Goal: Find specific page/section: Find specific page/section

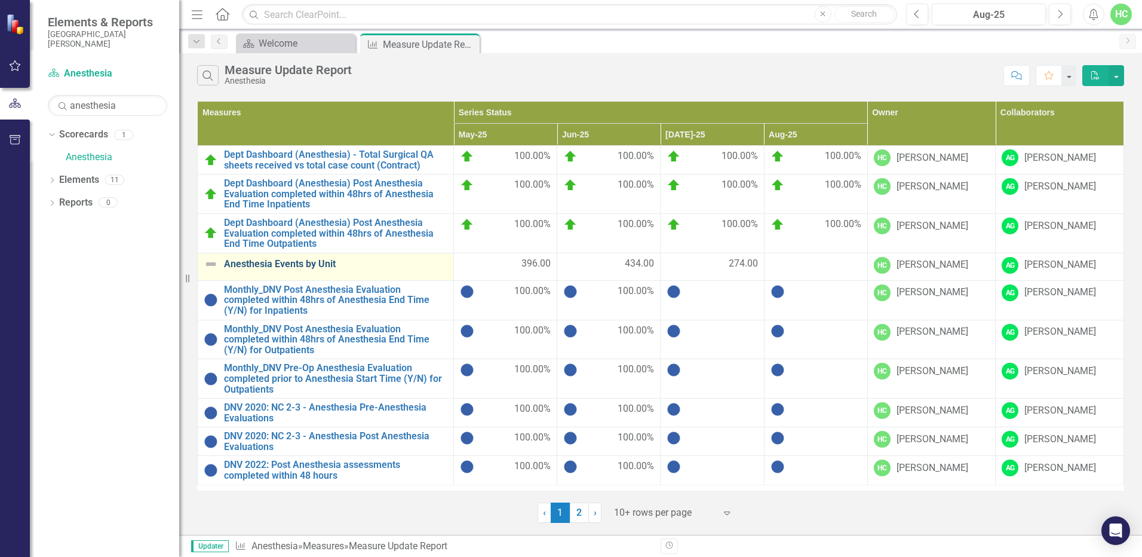
click at [327, 262] on link "Anesthesia Events by Unit" at bounding box center [335, 264] width 223 height 11
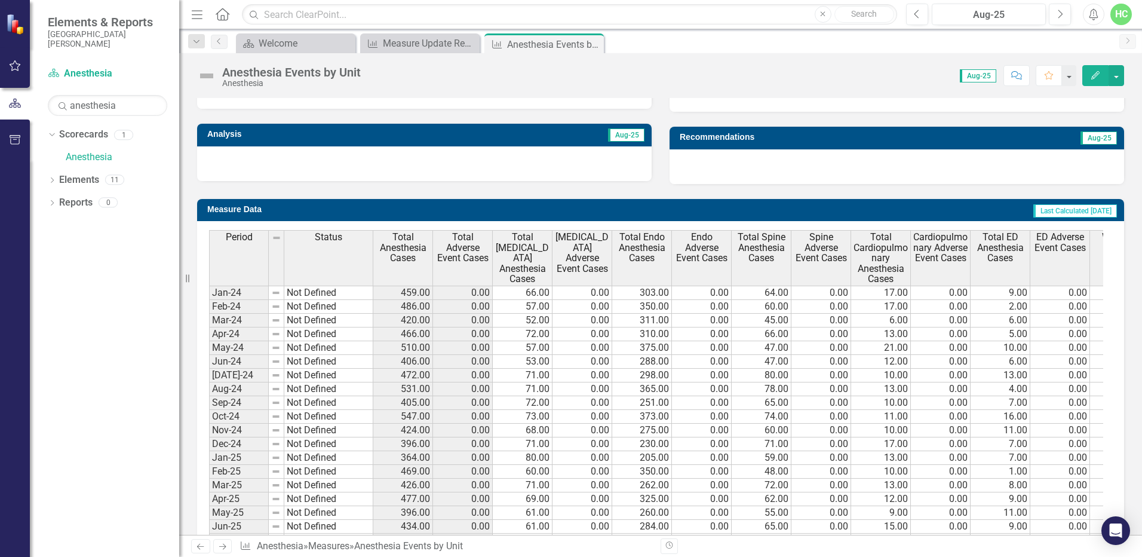
scroll to position [478, 0]
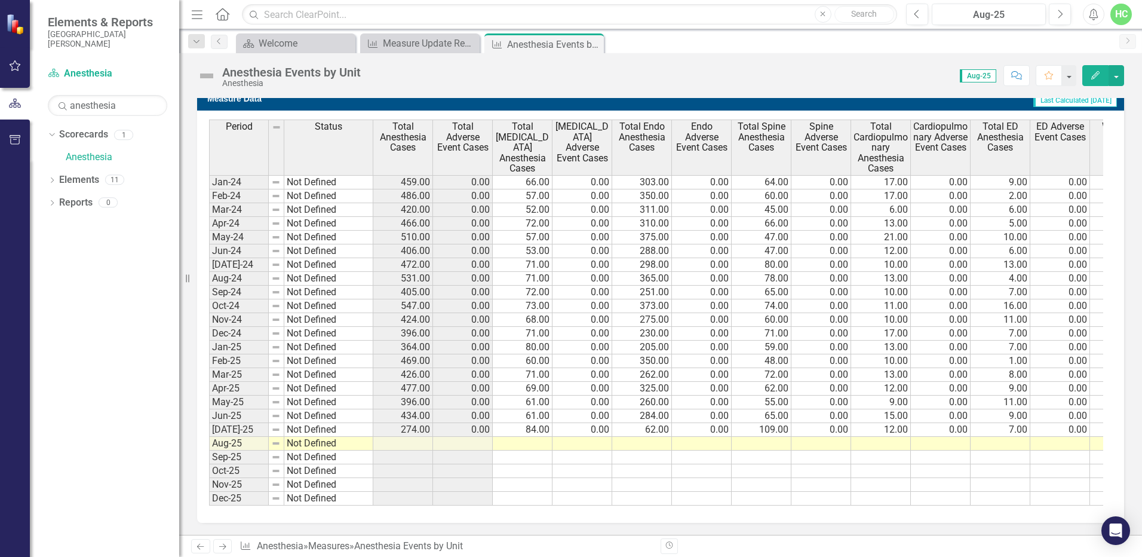
click at [224, 550] on icon "Next" at bounding box center [222, 547] width 10 height 8
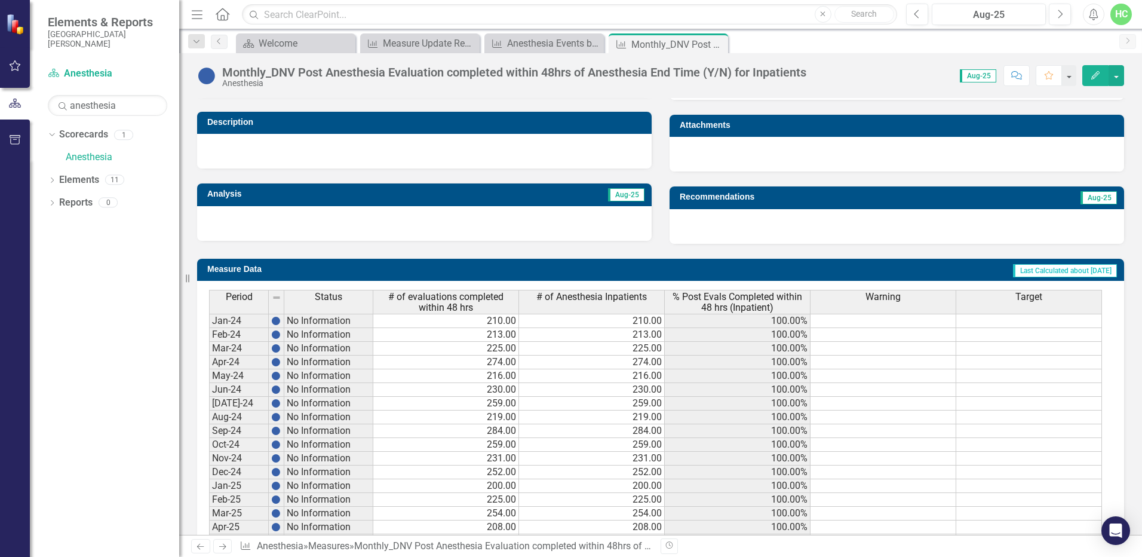
scroll to position [418, 0]
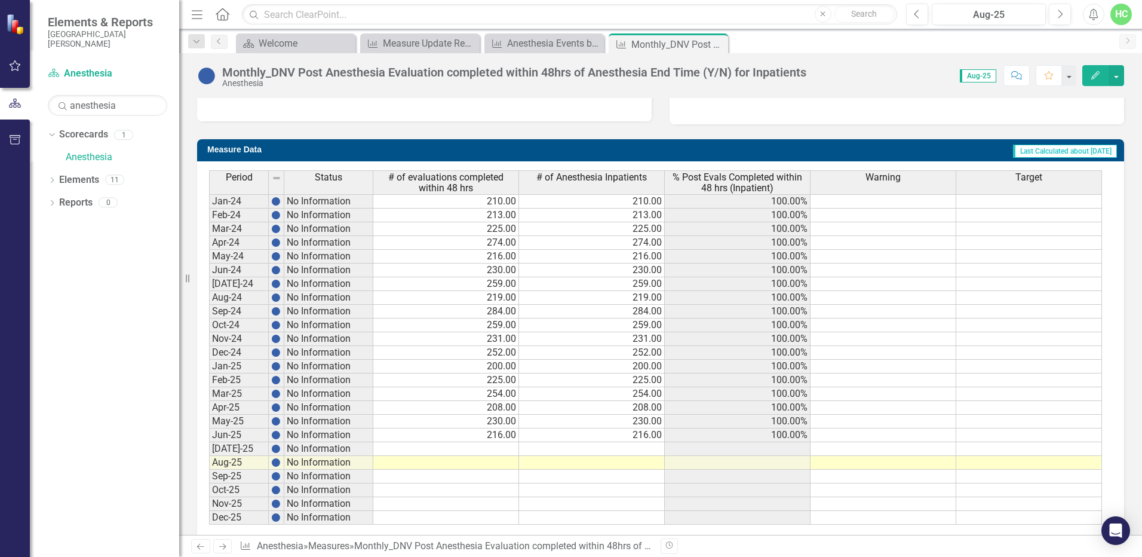
click at [231, 551] on link "Next" at bounding box center [222, 546] width 19 height 14
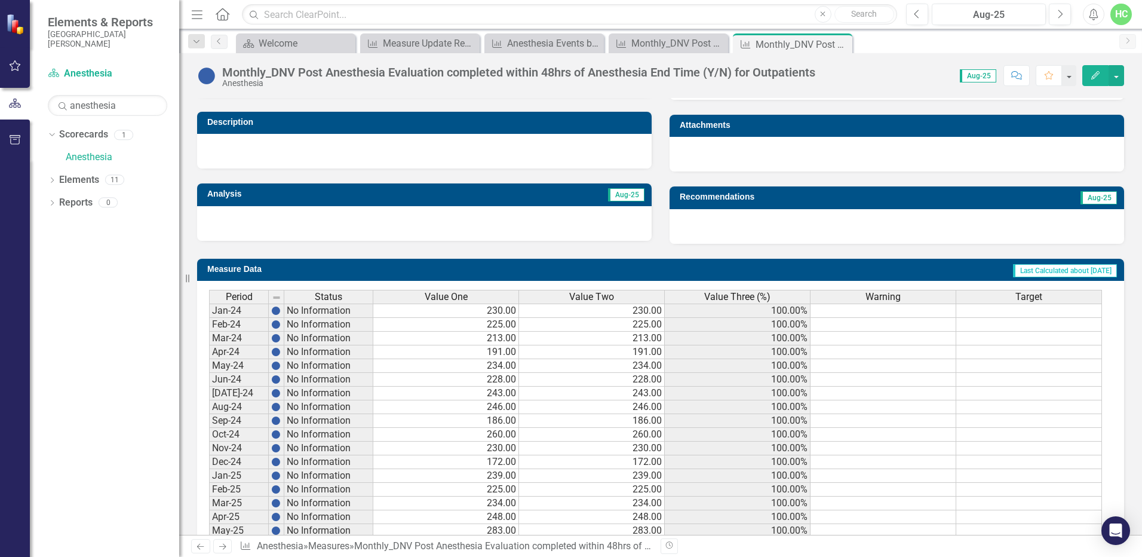
scroll to position [428, 0]
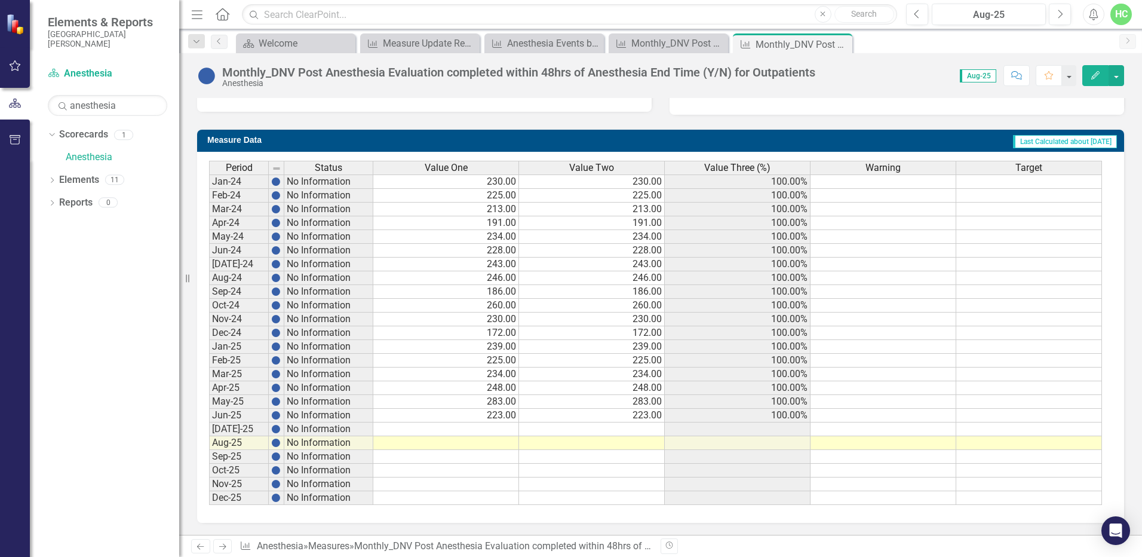
click at [230, 547] on link "Next" at bounding box center [222, 546] width 19 height 14
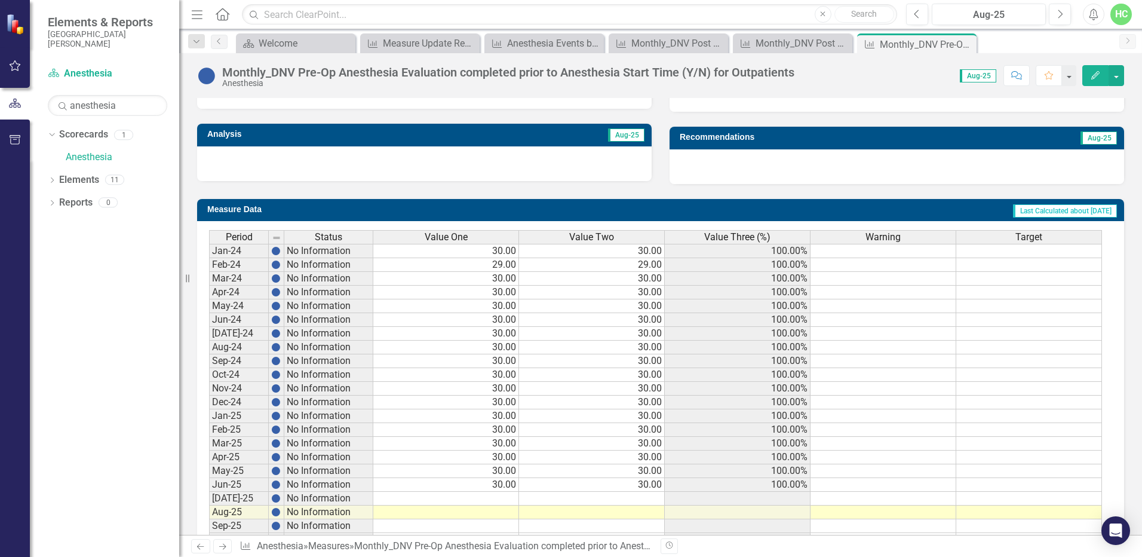
scroll to position [418, 0]
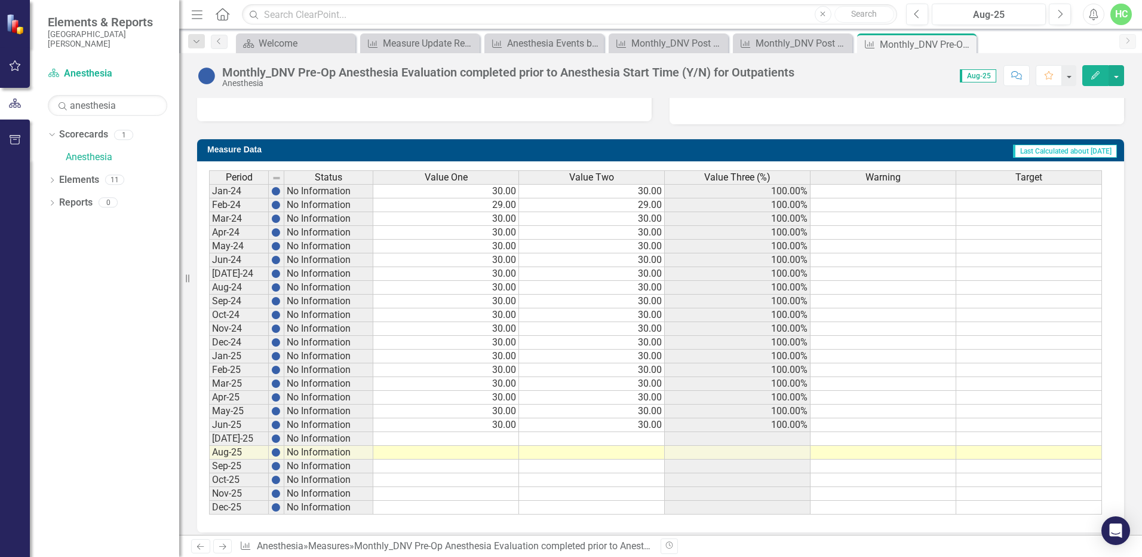
click at [228, 541] on link "Next" at bounding box center [222, 546] width 19 height 14
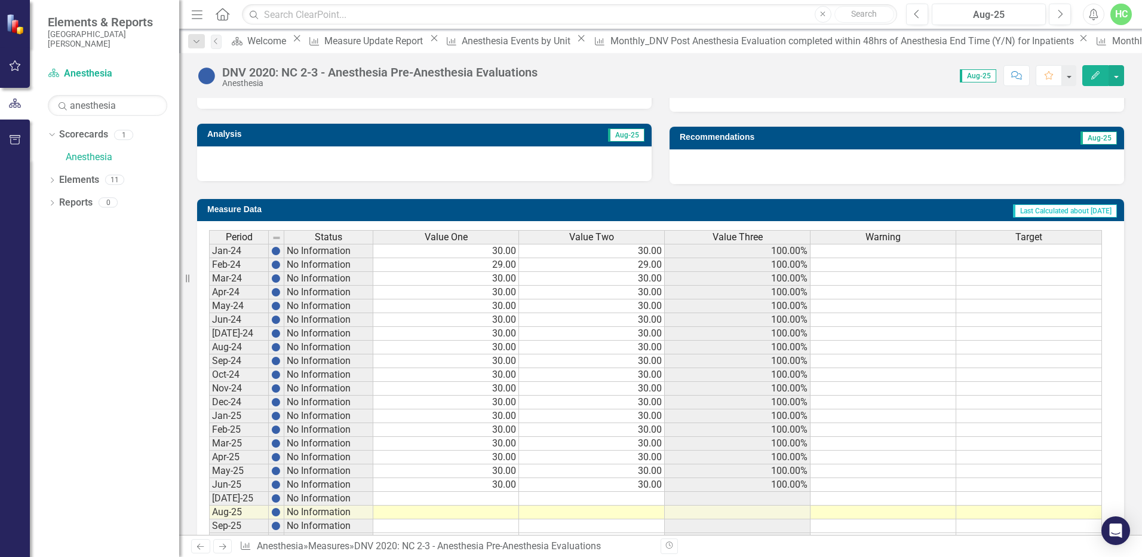
scroll to position [428, 0]
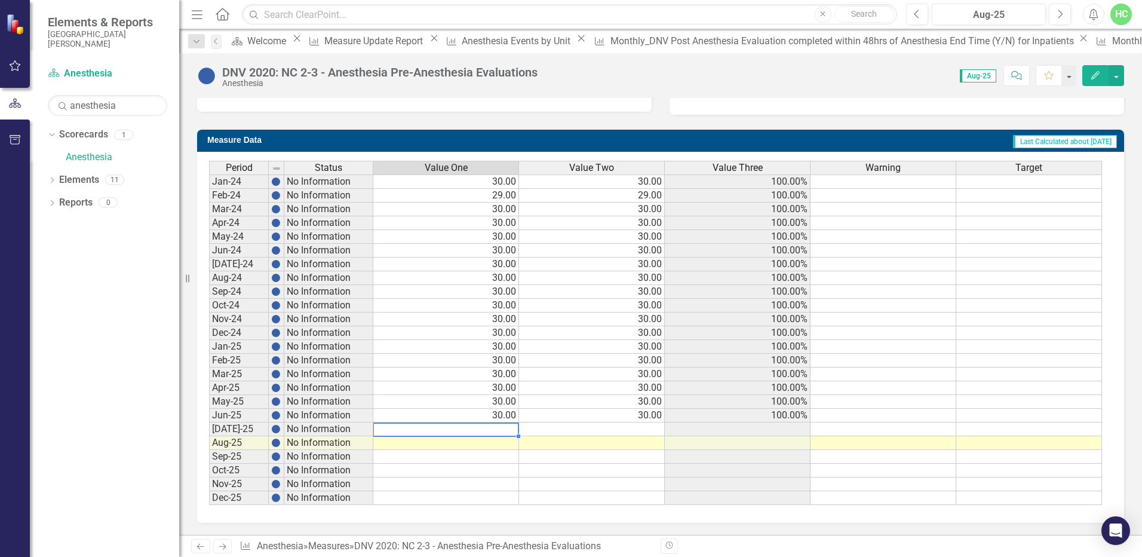
click at [445, 424] on td at bounding box center [446, 429] width 146 height 14
click at [528, 446] on td at bounding box center [592, 443] width 146 height 14
click at [227, 546] on icon "Next" at bounding box center [222, 547] width 10 height 8
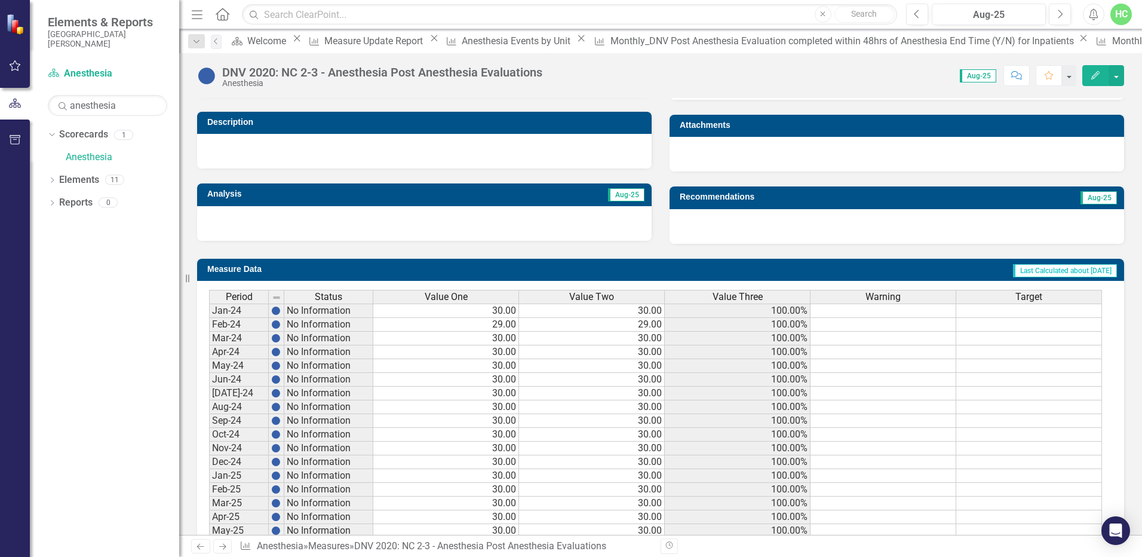
scroll to position [428, 0]
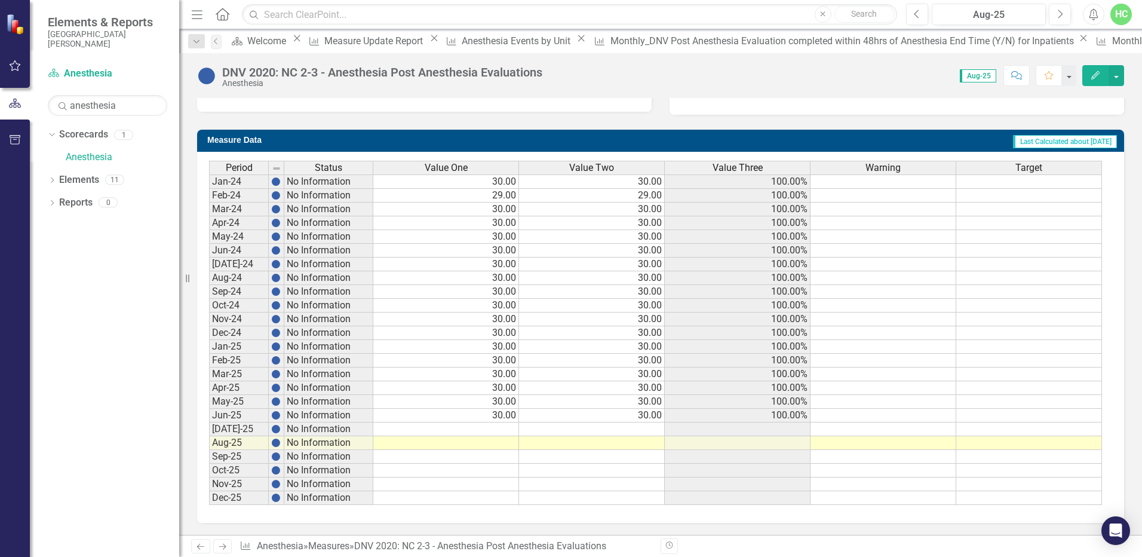
click at [222, 553] on link "Next" at bounding box center [222, 546] width 19 height 14
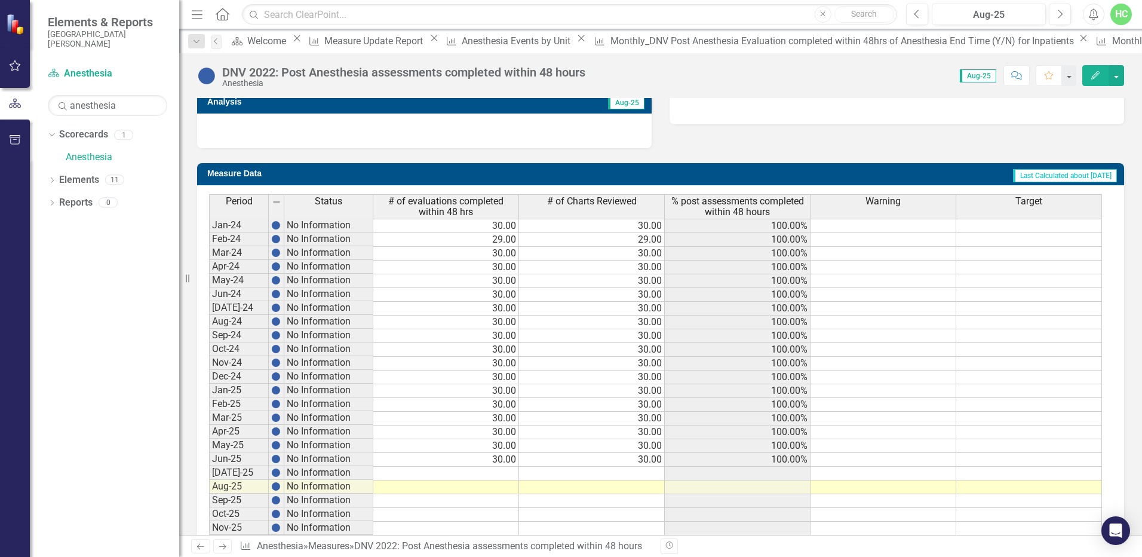
scroll to position [461, 0]
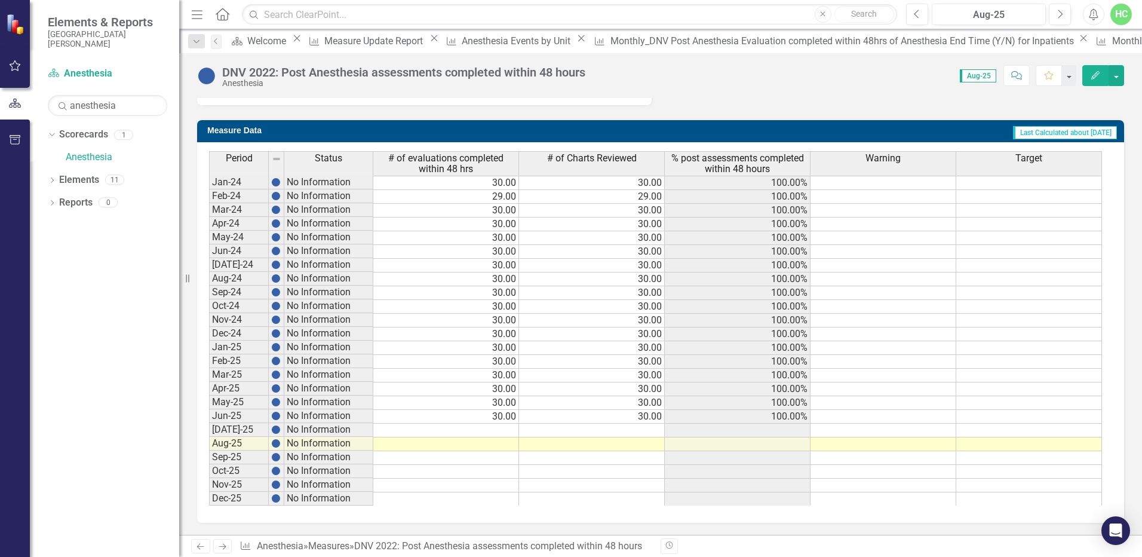
click at [227, 547] on icon "Next" at bounding box center [222, 547] width 10 height 8
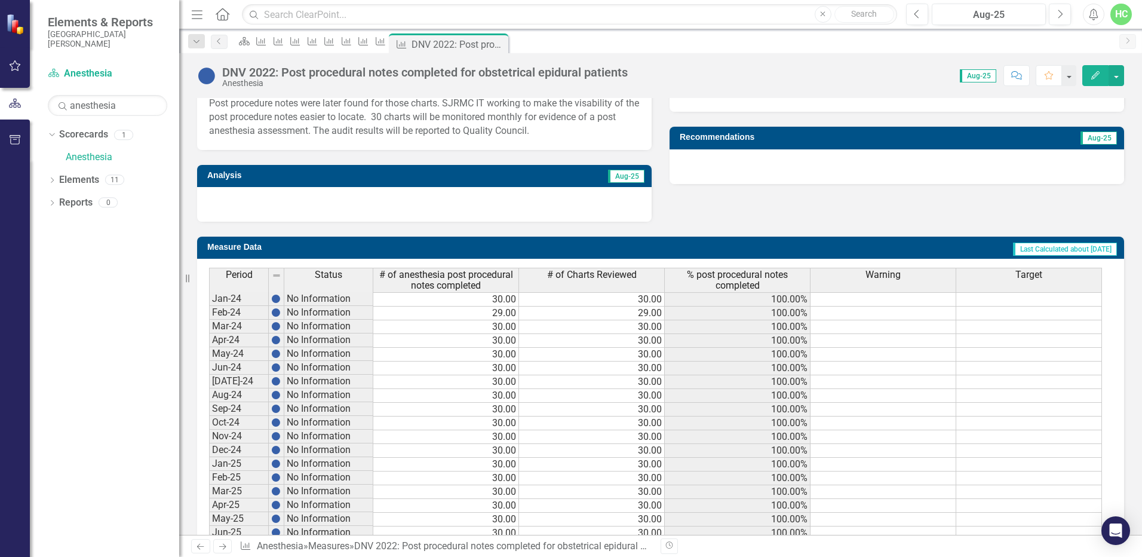
scroll to position [475, 0]
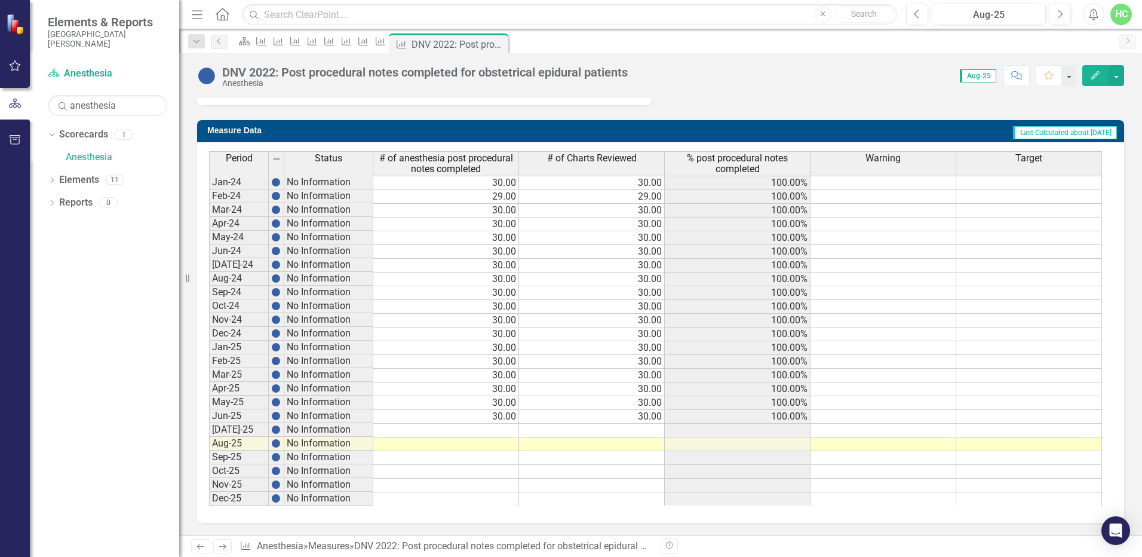
click at [223, 550] on icon "Next" at bounding box center [222, 547] width 10 height 8
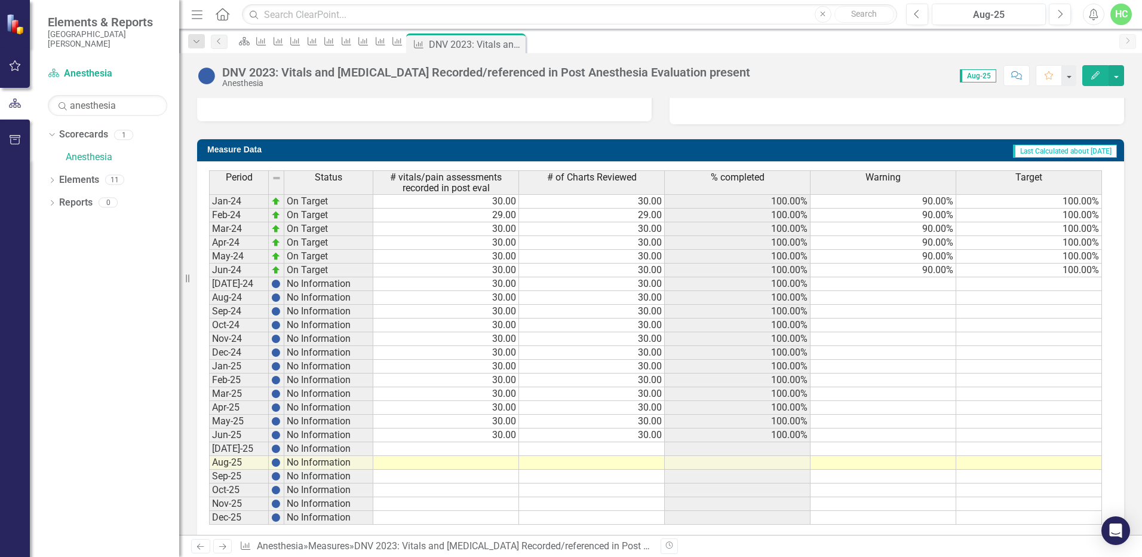
scroll to position [437, 0]
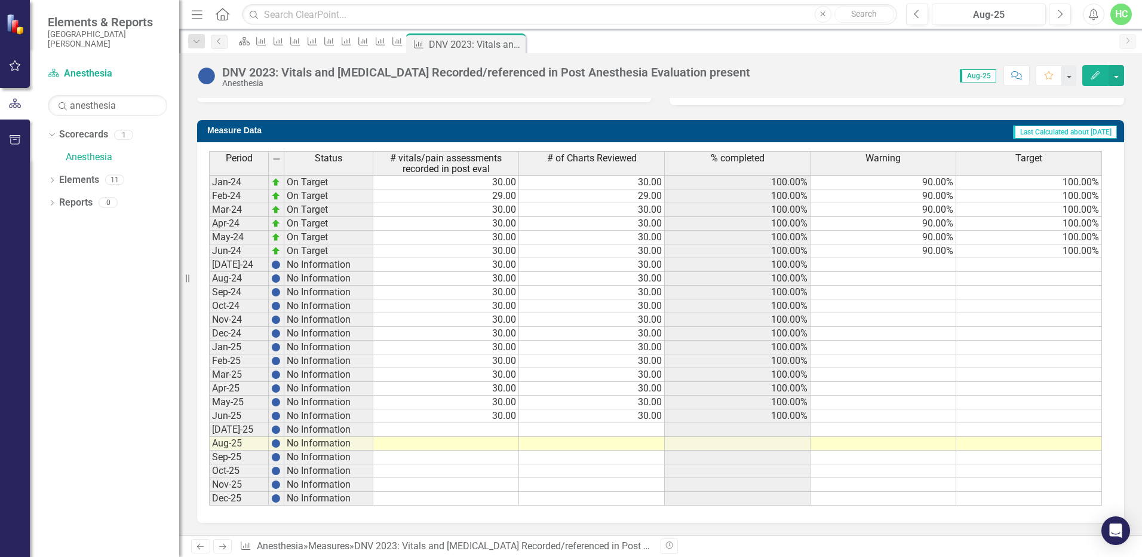
click at [219, 550] on icon "Next" at bounding box center [222, 547] width 10 height 8
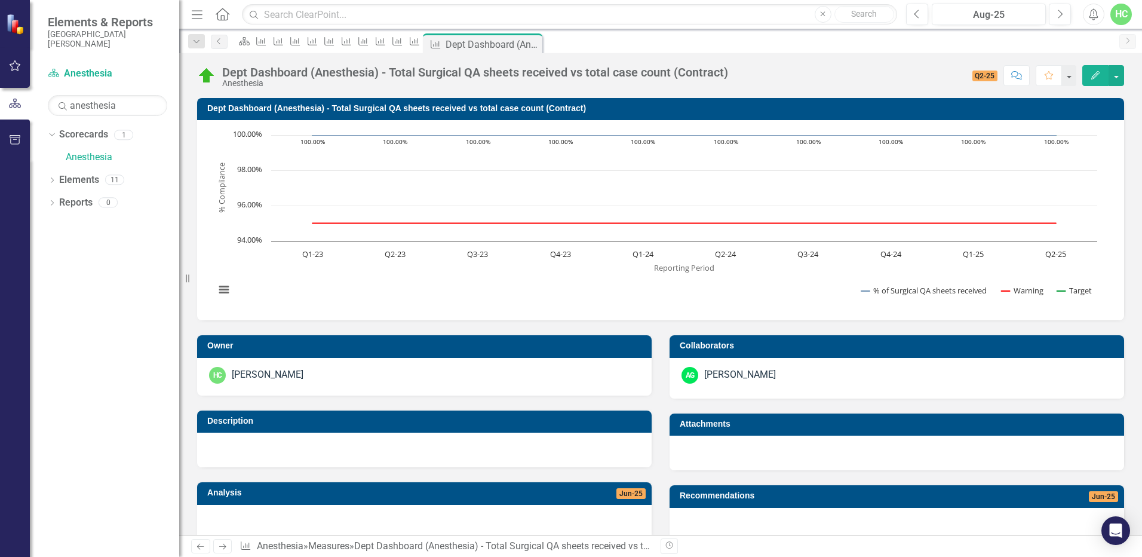
scroll to position [263, 0]
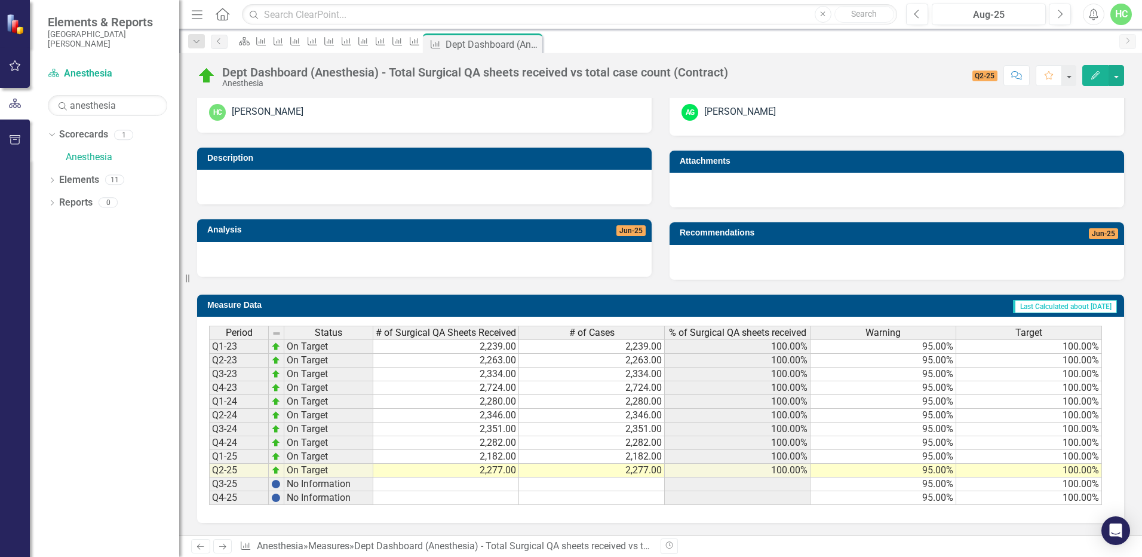
click at [225, 546] on icon at bounding box center [222, 547] width 7 height 6
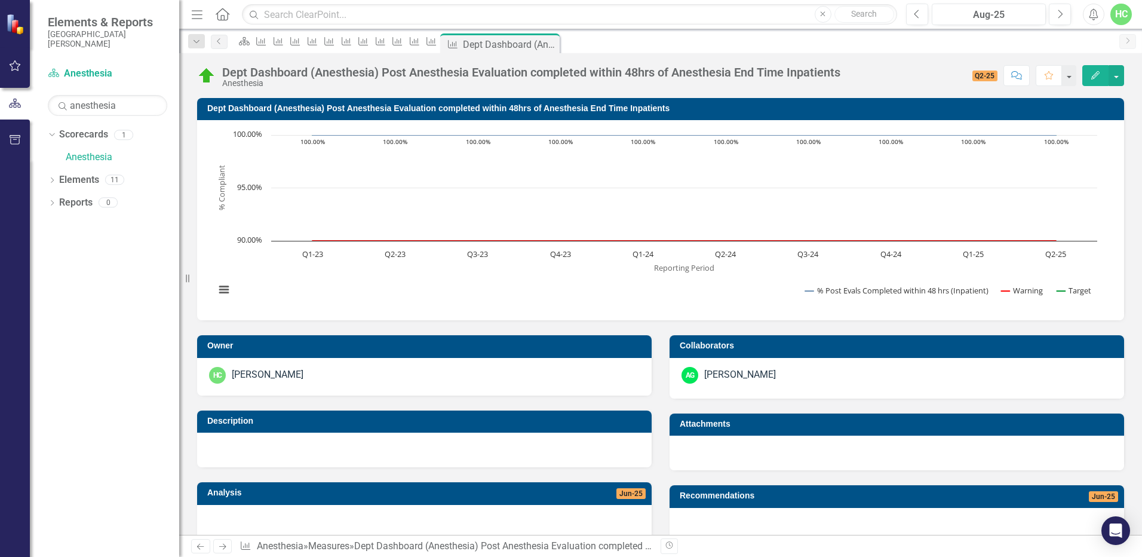
scroll to position [272, 0]
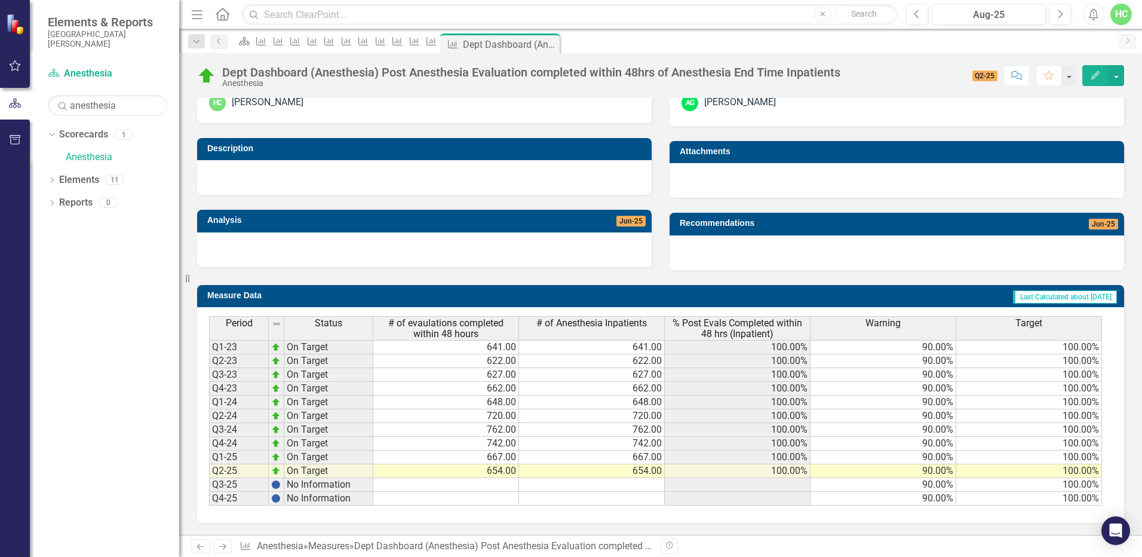
click at [222, 547] on icon "Next" at bounding box center [222, 547] width 10 height 8
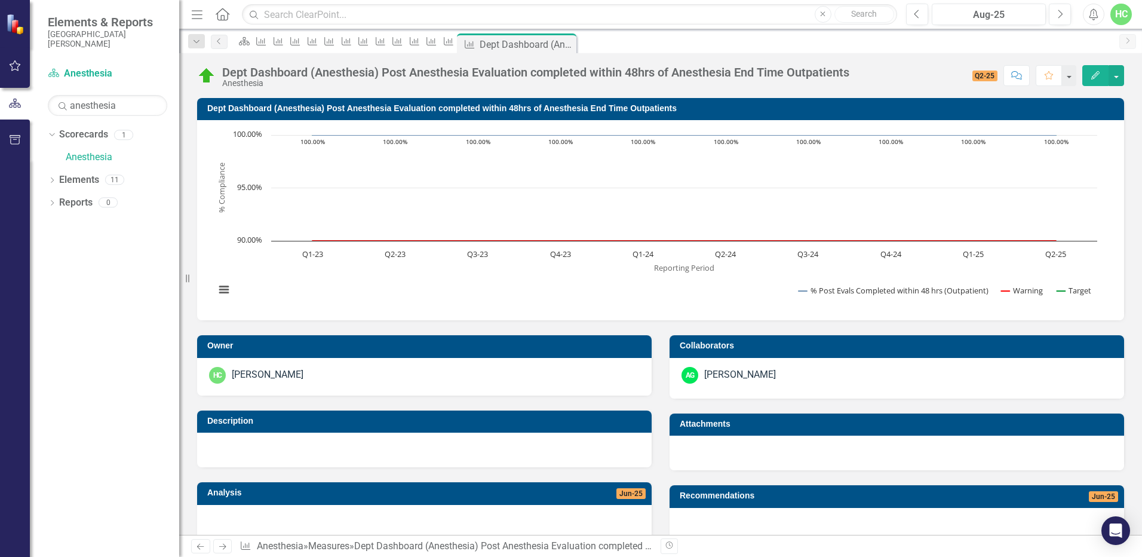
scroll to position [272, 0]
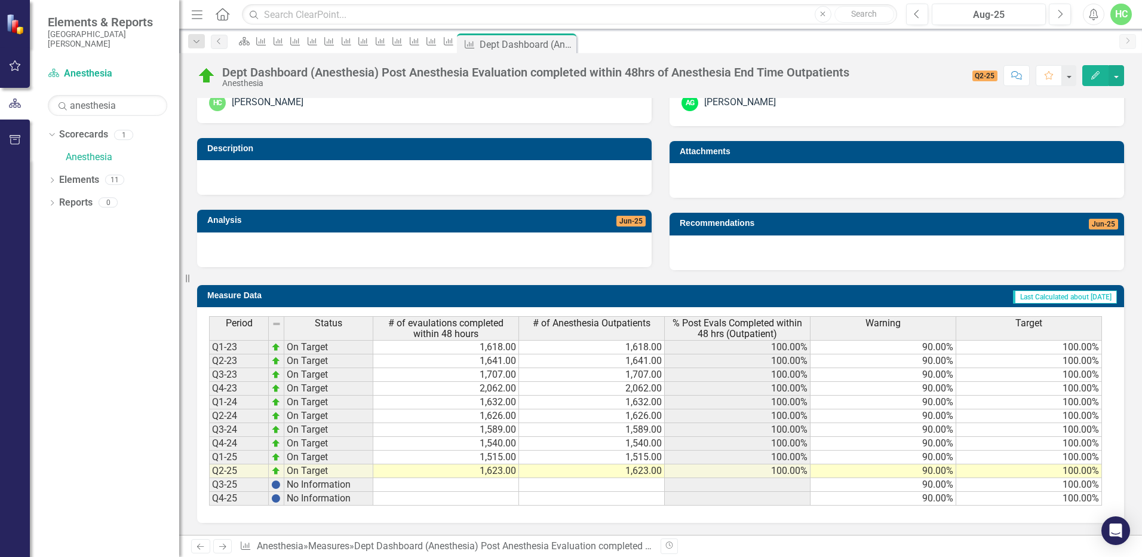
click at [227, 551] on link "Next" at bounding box center [222, 546] width 19 height 14
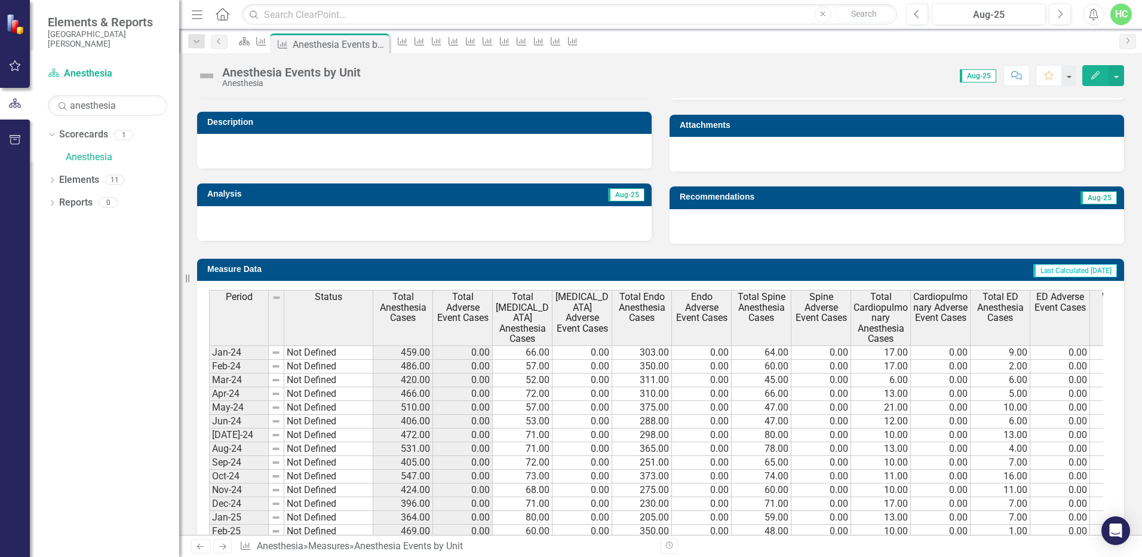
scroll to position [478, 0]
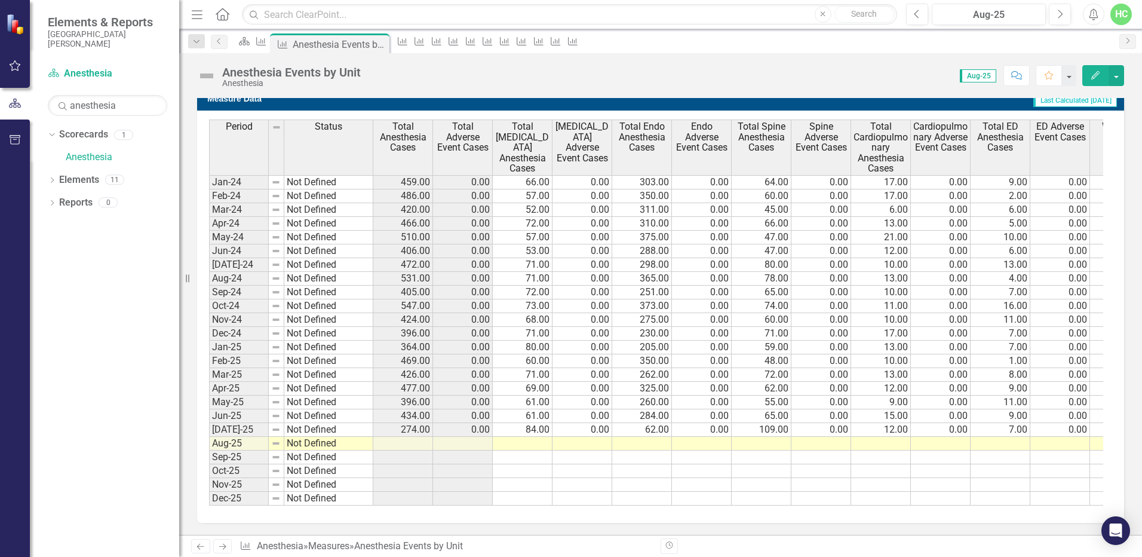
click at [229, 545] on link "Next" at bounding box center [222, 546] width 19 height 14
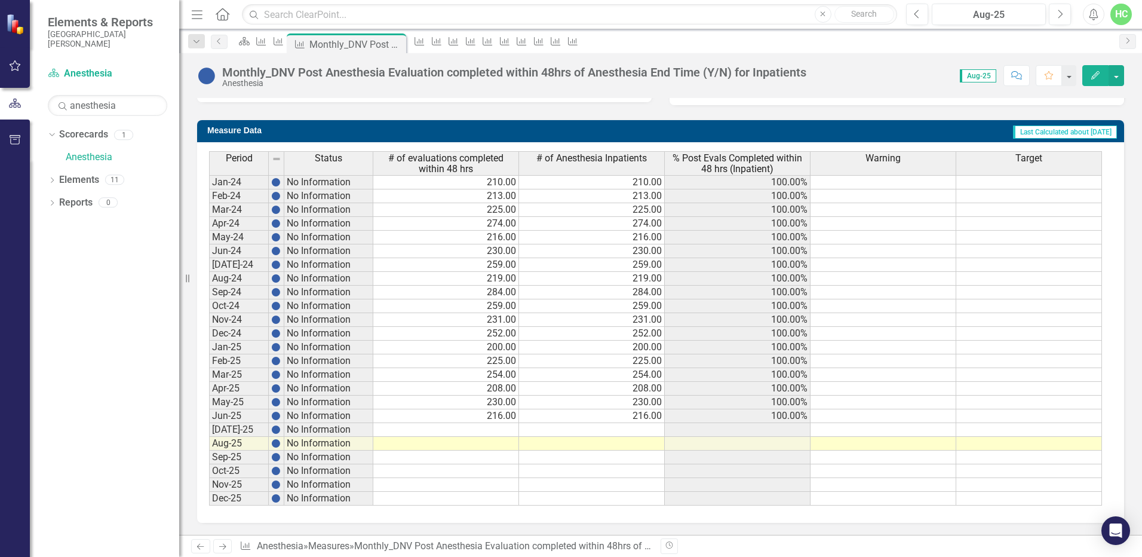
scroll to position [378, 0]
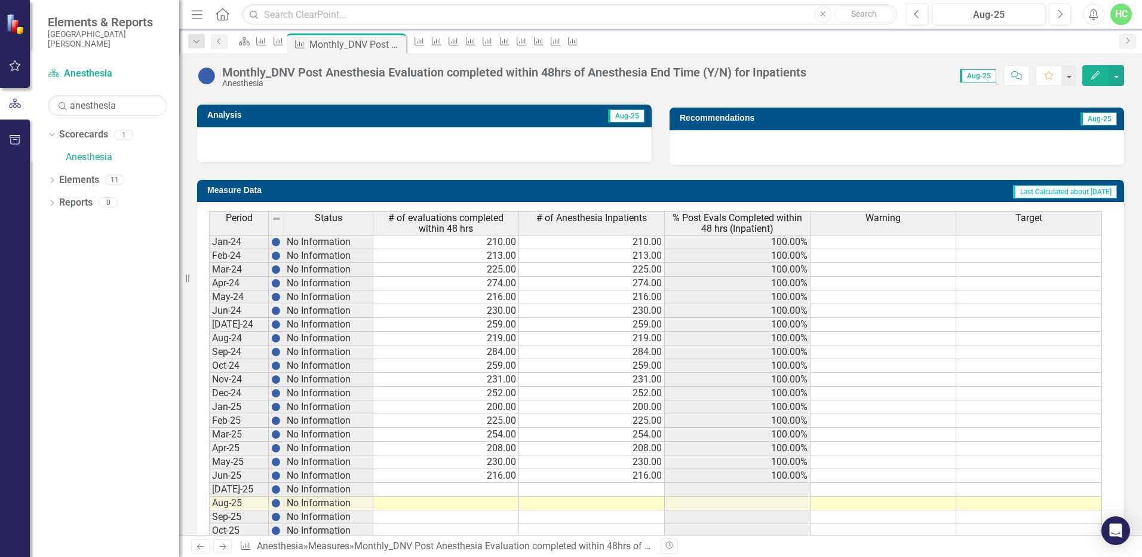
click at [225, 545] on icon at bounding box center [222, 547] width 7 height 6
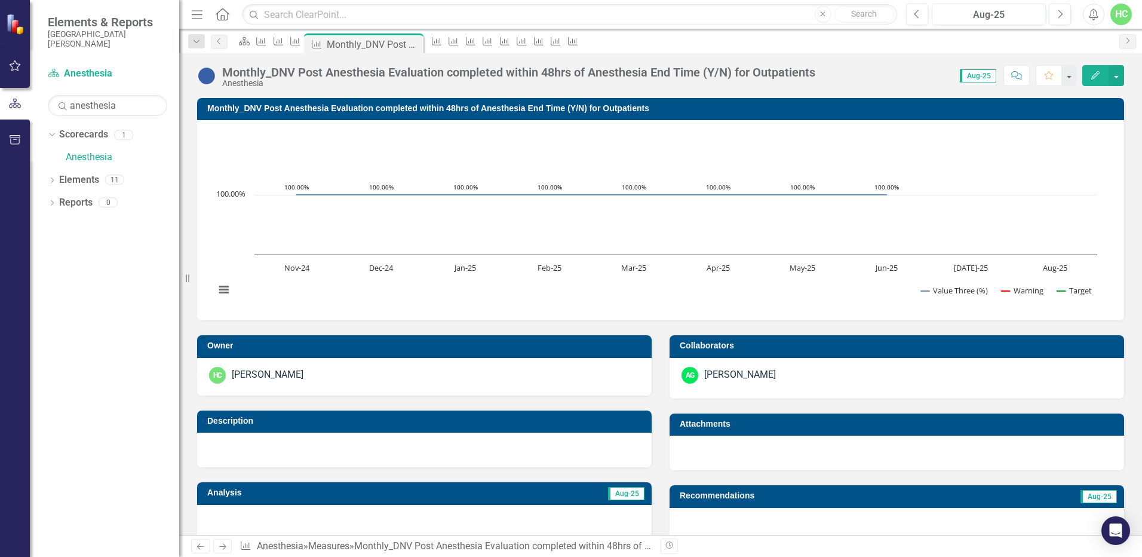
scroll to position [299, 0]
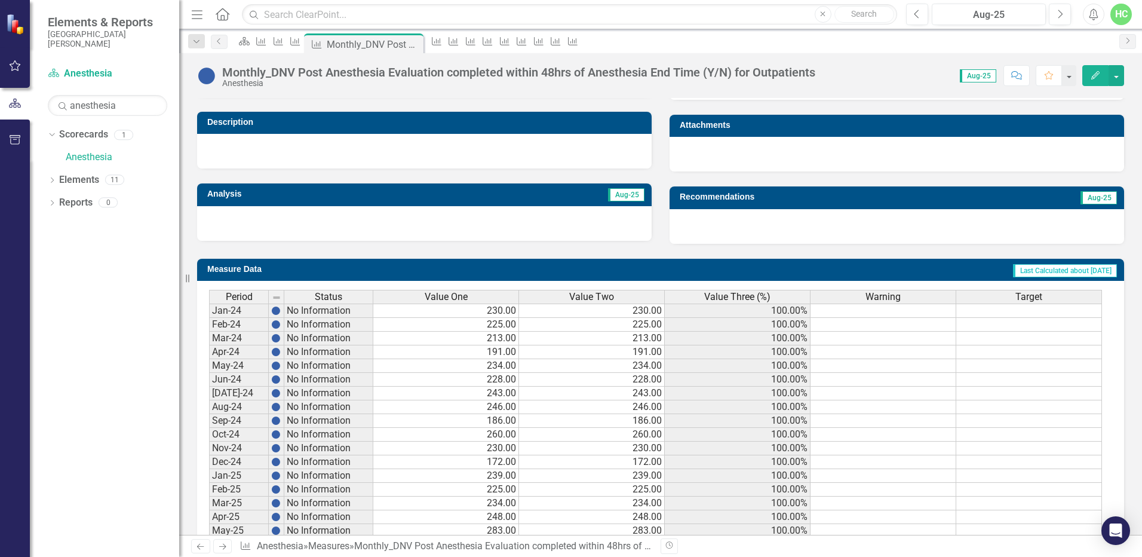
click at [225, 552] on link "Next" at bounding box center [222, 546] width 19 height 14
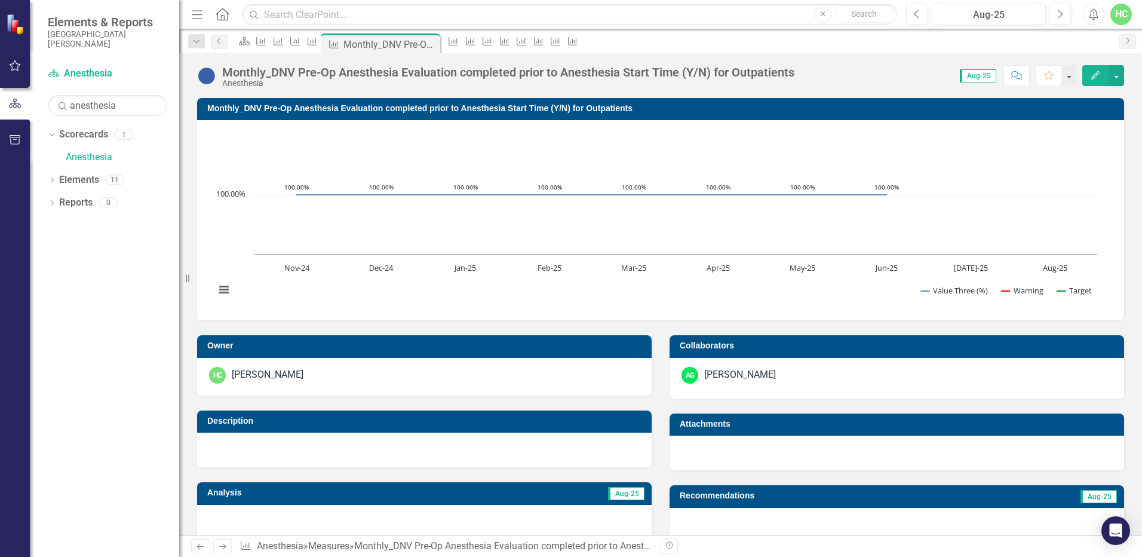
click at [226, 551] on link "Next" at bounding box center [222, 546] width 19 height 14
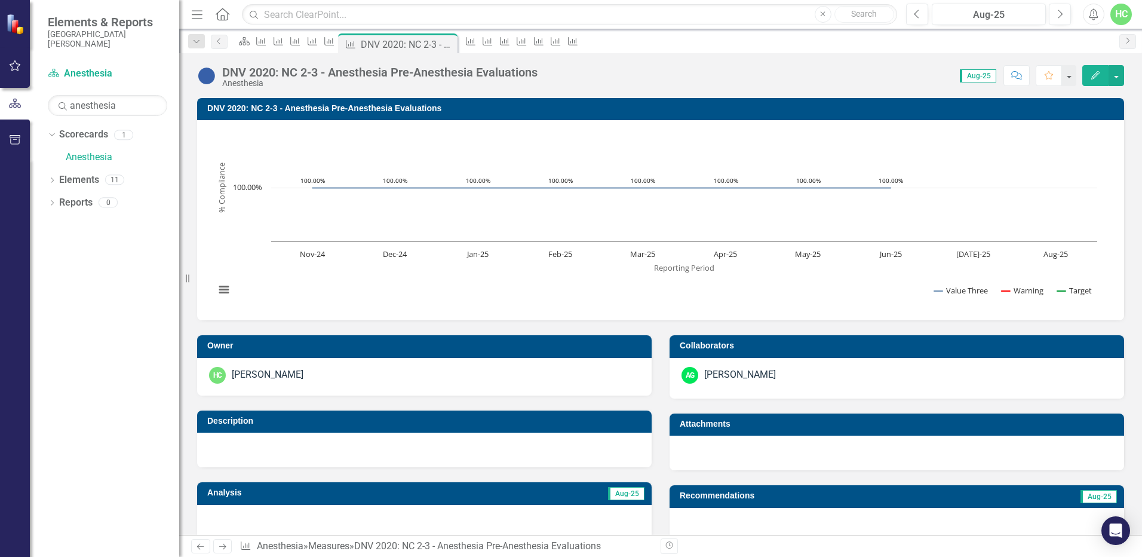
scroll to position [418, 0]
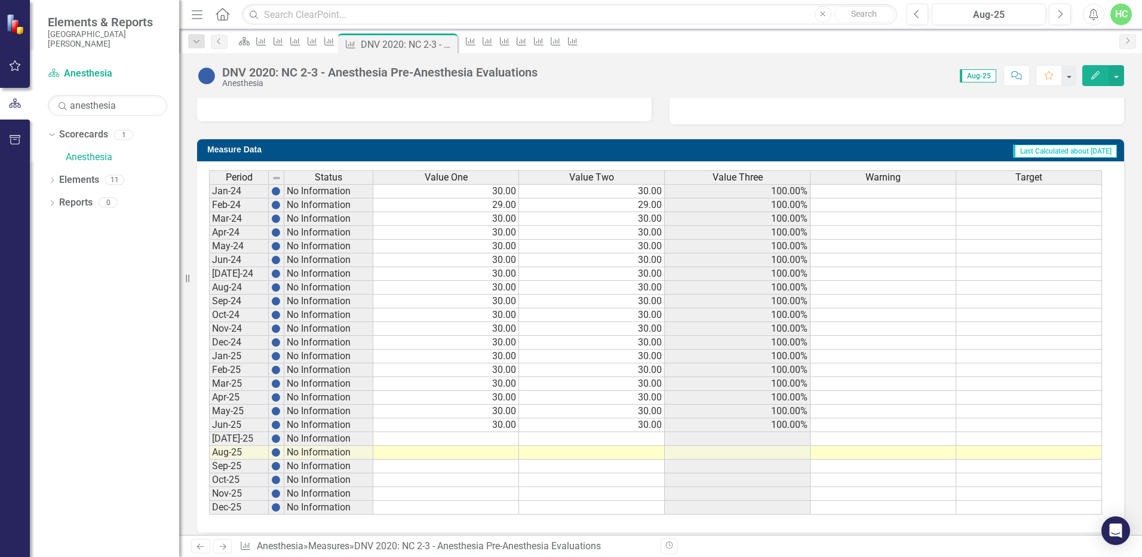
click at [224, 548] on icon at bounding box center [222, 547] width 7 height 6
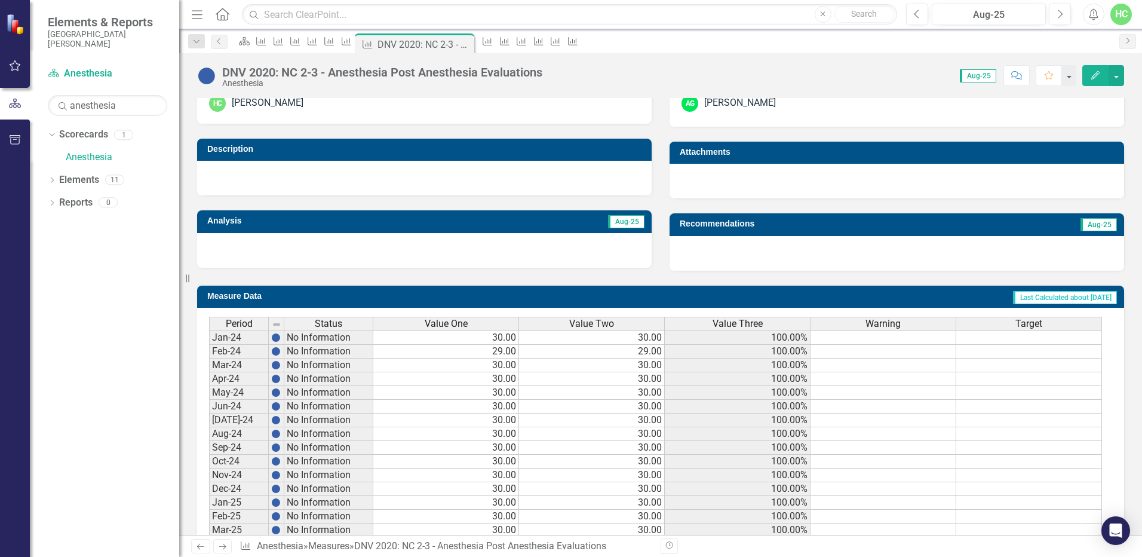
scroll to position [385, 0]
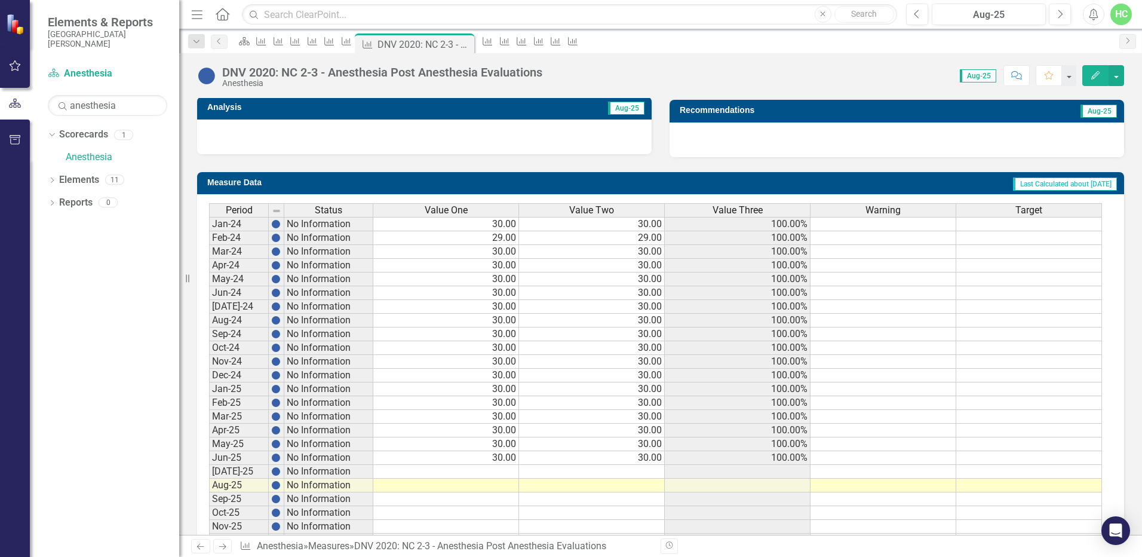
click at [223, 548] on icon "Next" at bounding box center [222, 547] width 10 height 8
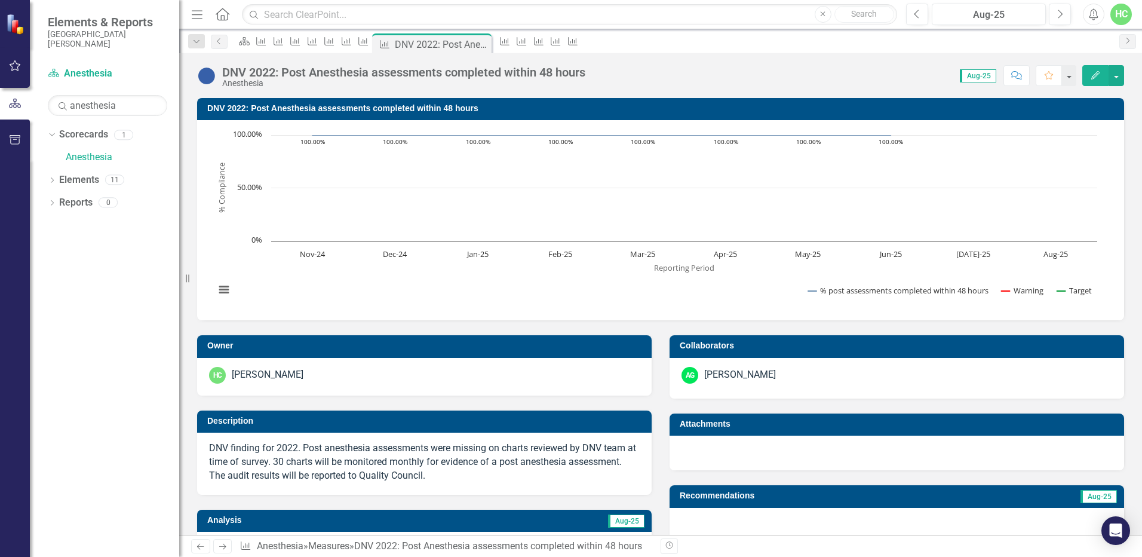
click at [862, 551] on div "Revision History" at bounding box center [1130, 546] width 939 height 16
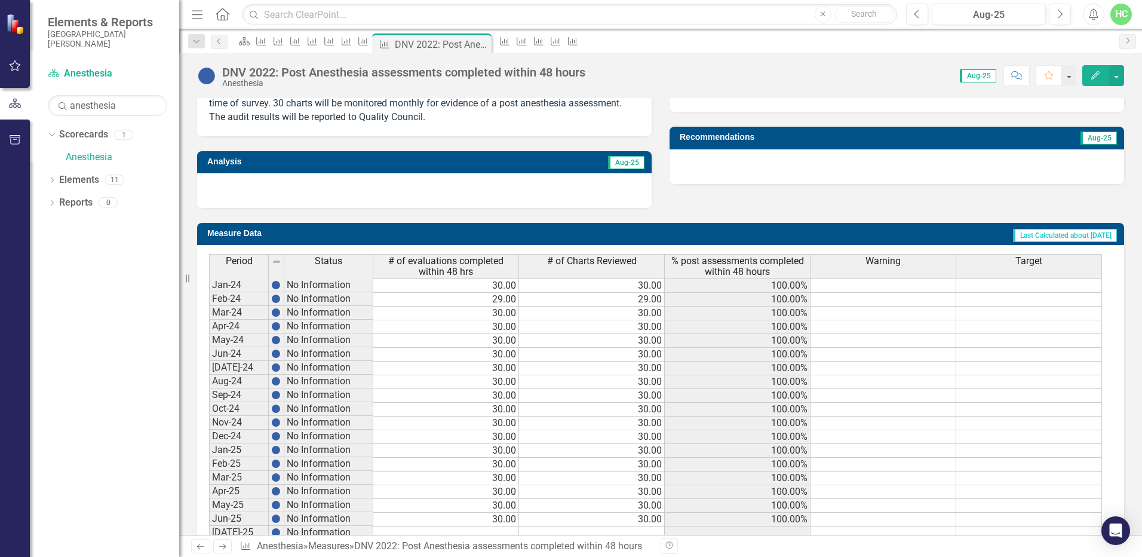
scroll to position [461, 0]
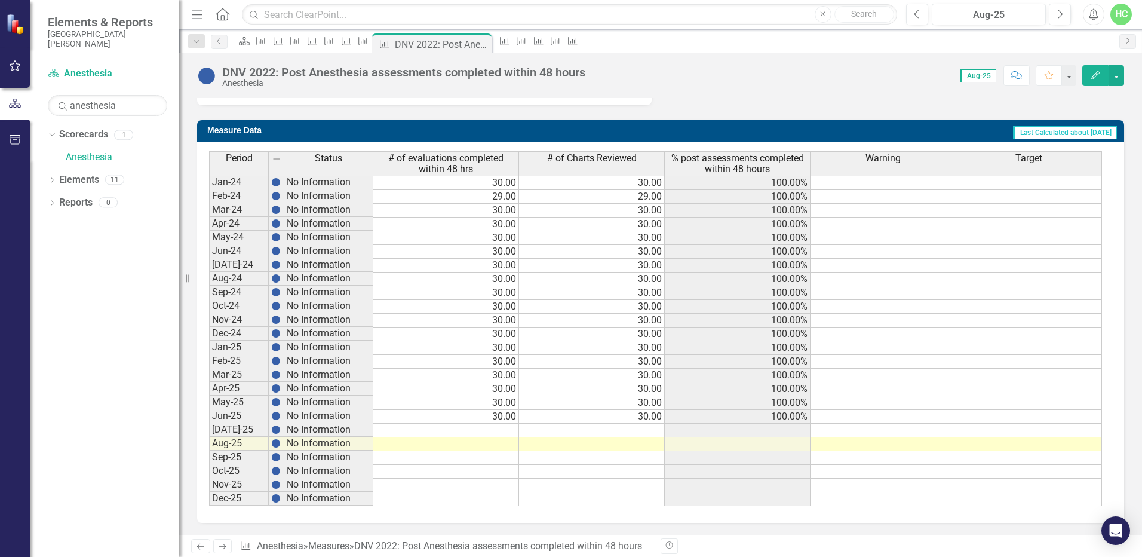
click at [222, 546] on icon "Next" at bounding box center [222, 547] width 10 height 8
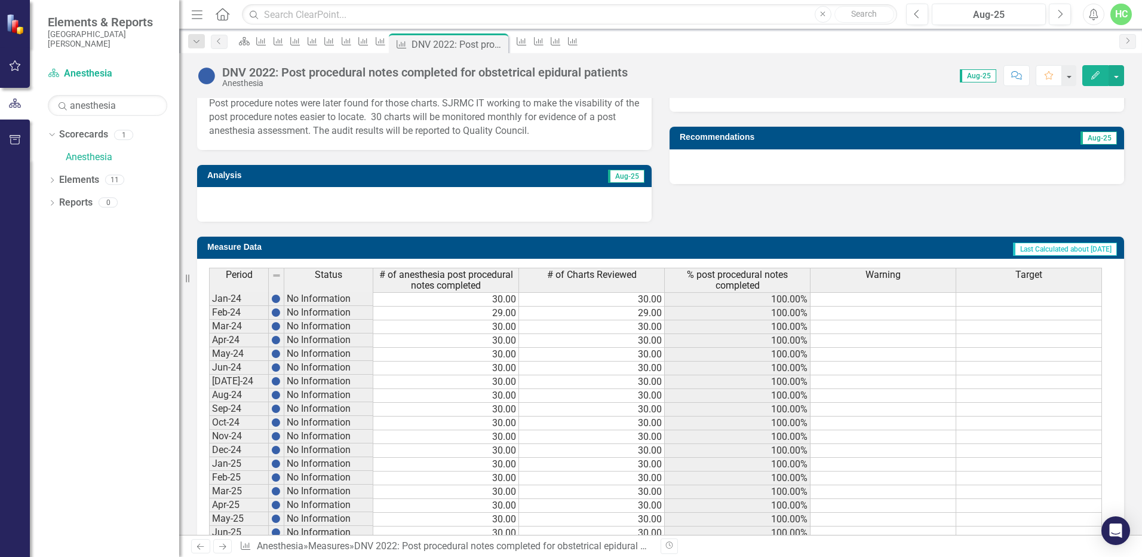
scroll to position [475, 0]
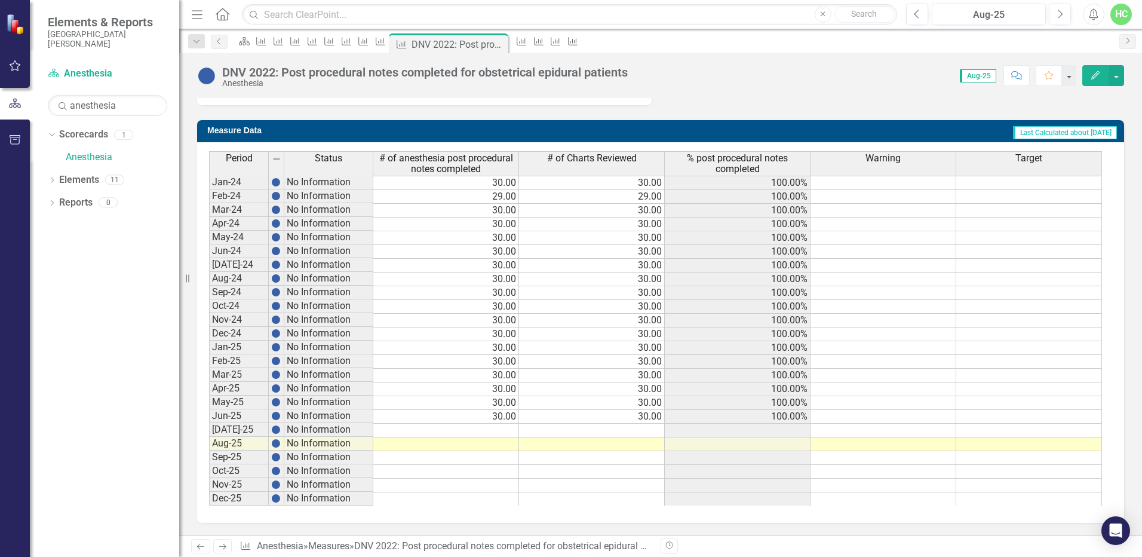
click at [222, 547] on icon at bounding box center [222, 547] width 7 height 6
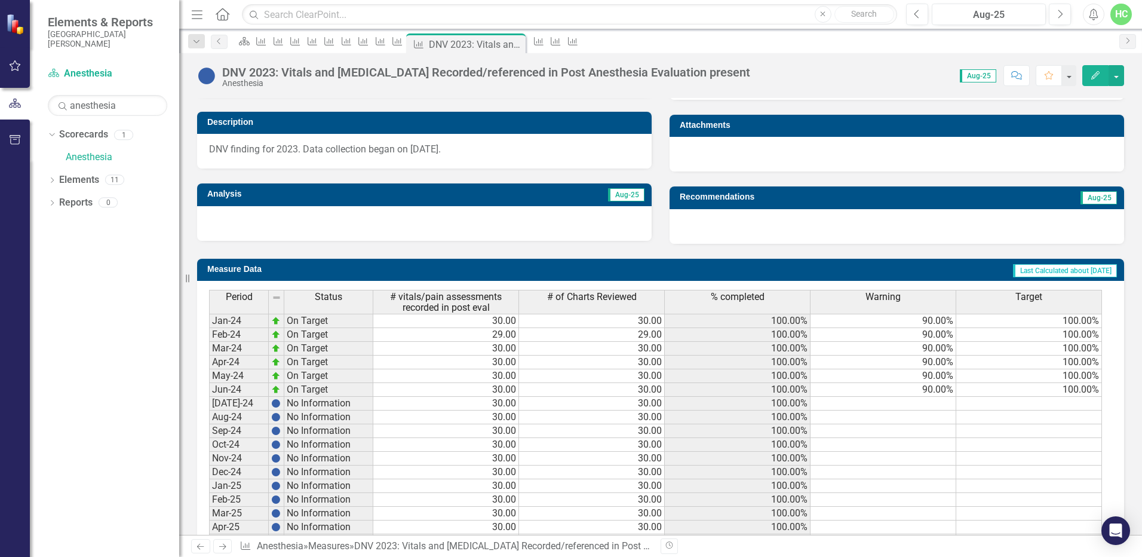
scroll to position [358, 0]
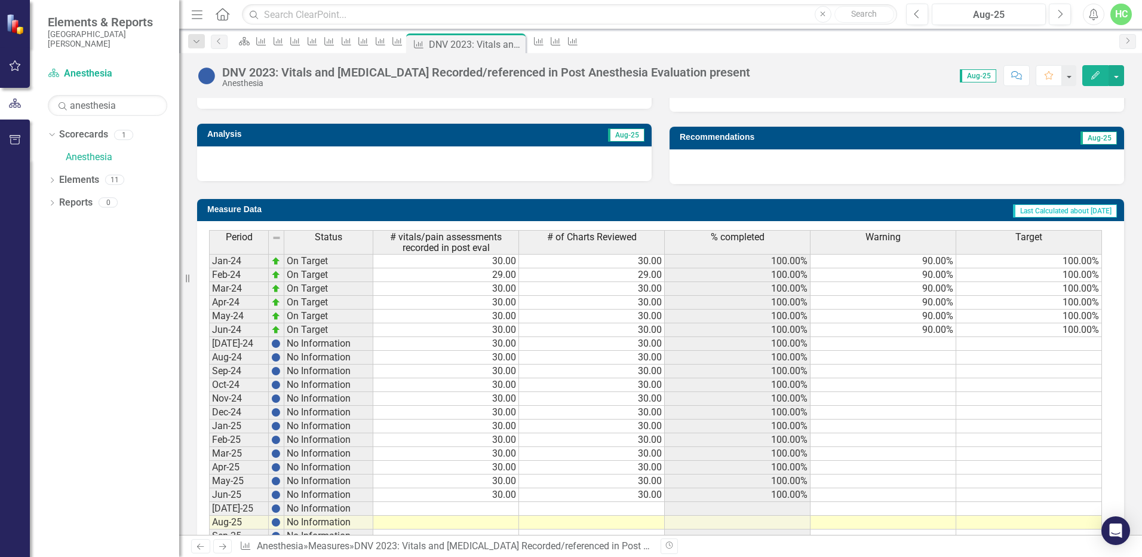
click at [220, 545] on icon "Next" at bounding box center [222, 547] width 10 height 8
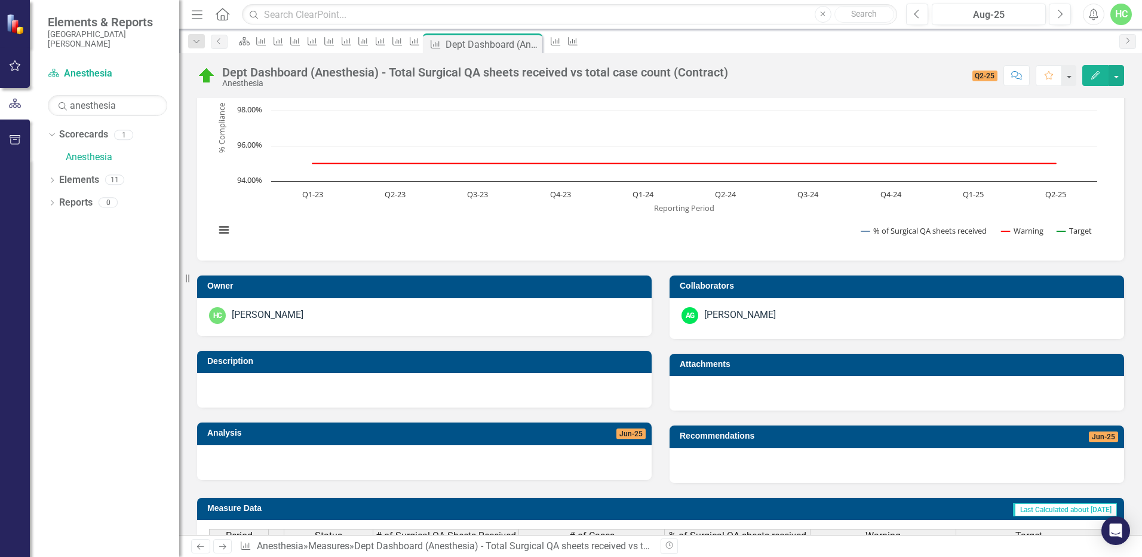
scroll to position [263, 0]
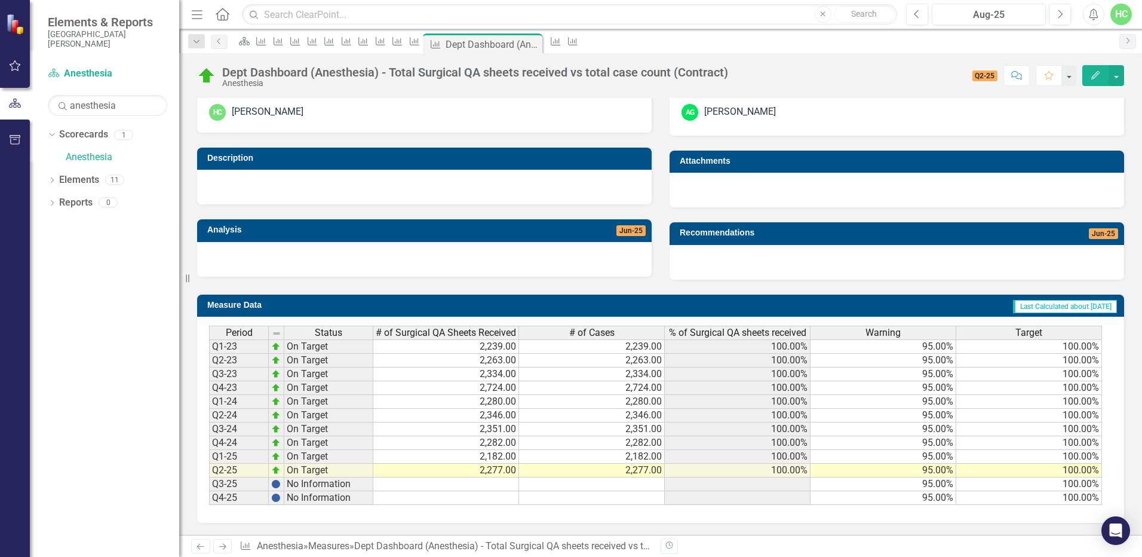
click at [228, 551] on link "Next" at bounding box center [222, 546] width 19 height 14
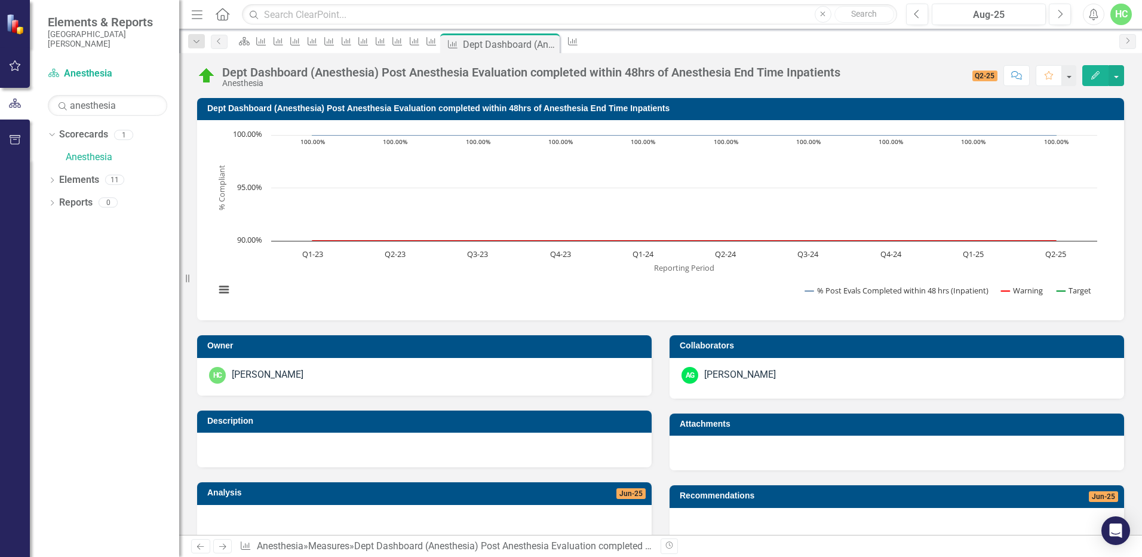
scroll to position [272, 0]
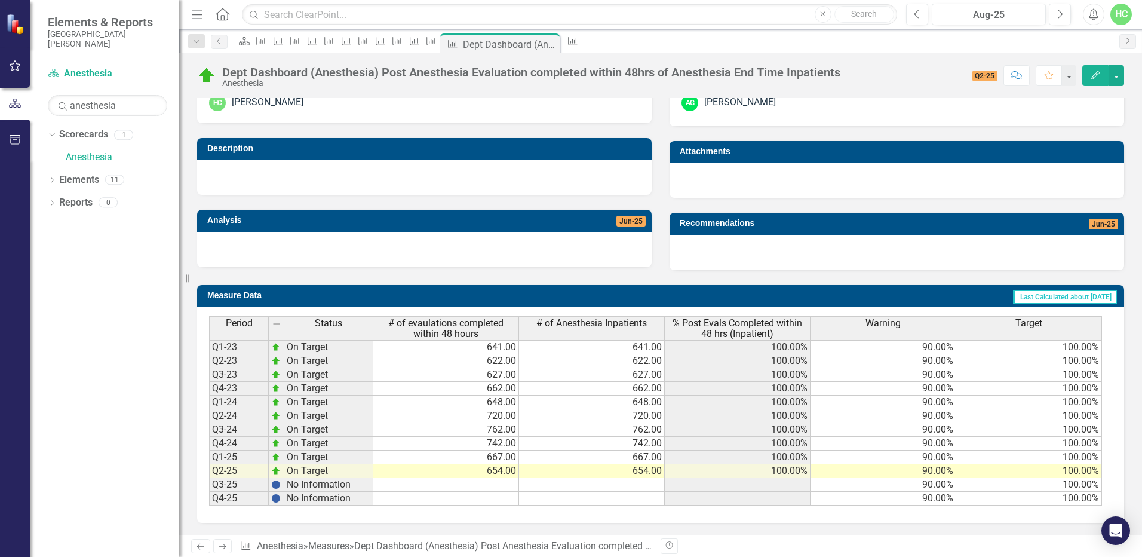
click at [222, 550] on icon "Next" at bounding box center [222, 547] width 10 height 8
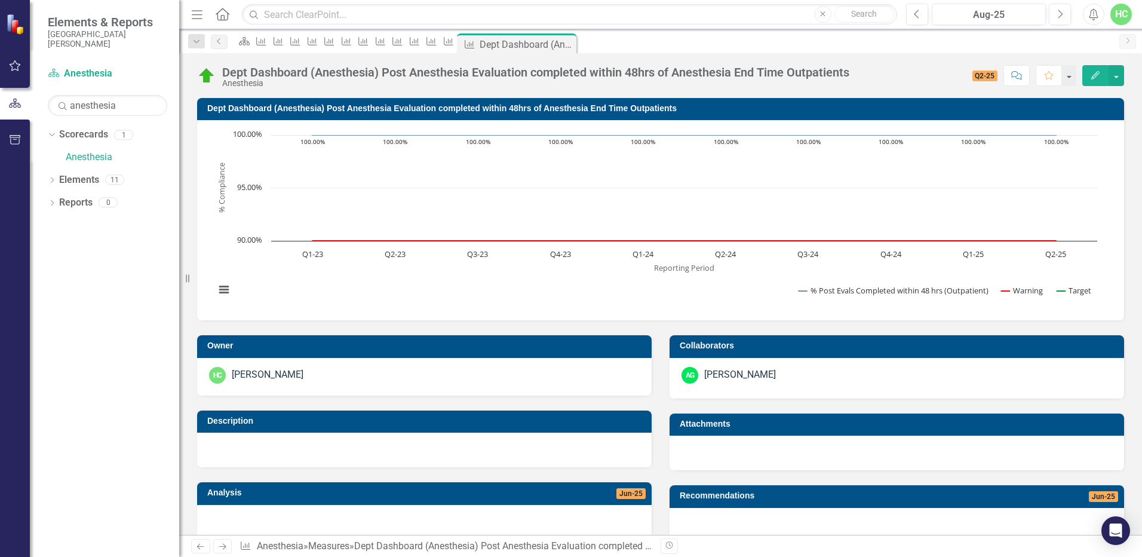
scroll to position [272, 0]
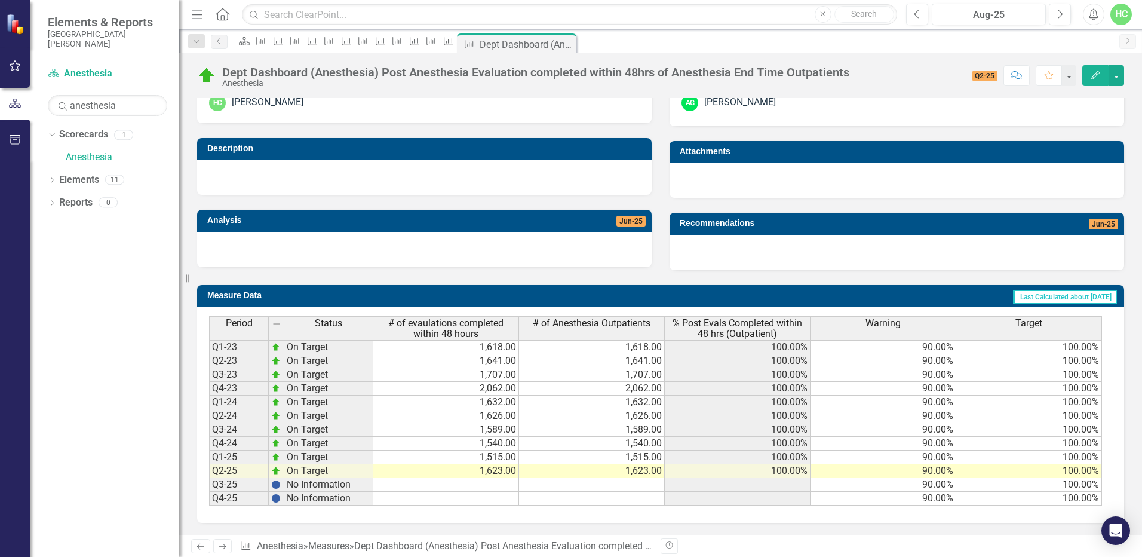
click at [228, 549] on link "Next" at bounding box center [222, 546] width 19 height 14
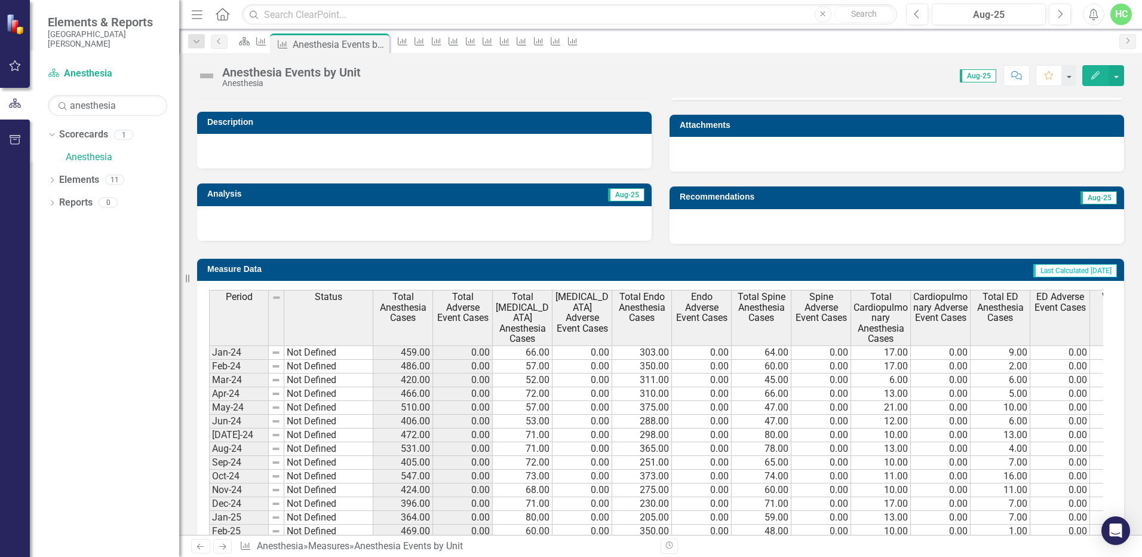
scroll to position [478, 0]
